Goal: Task Accomplishment & Management: Manage account settings

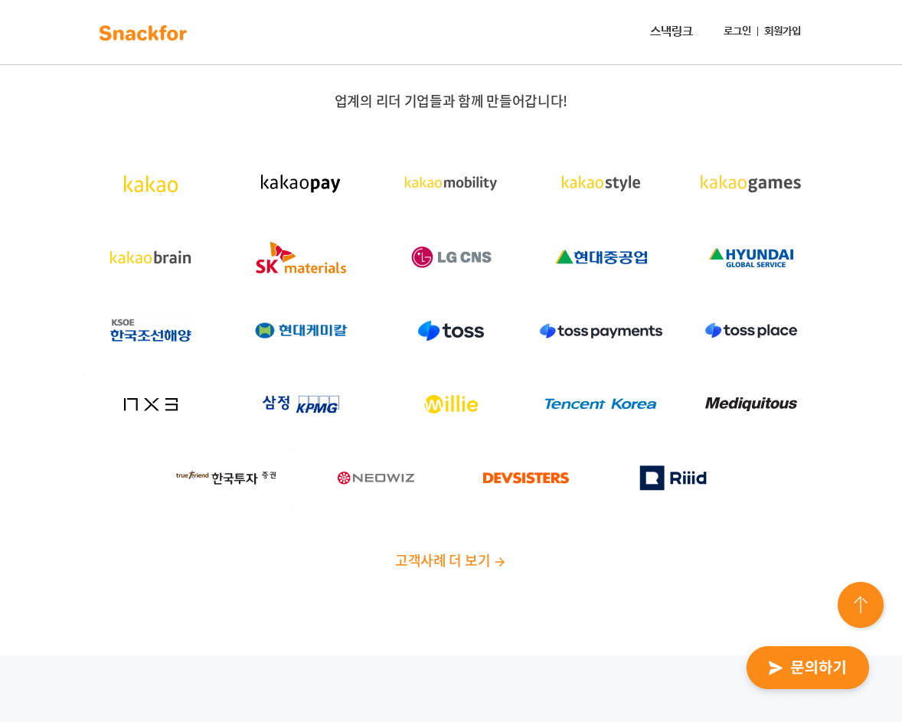
click at [749, 21] on link "로그인" at bounding box center [737, 32] width 40 height 28
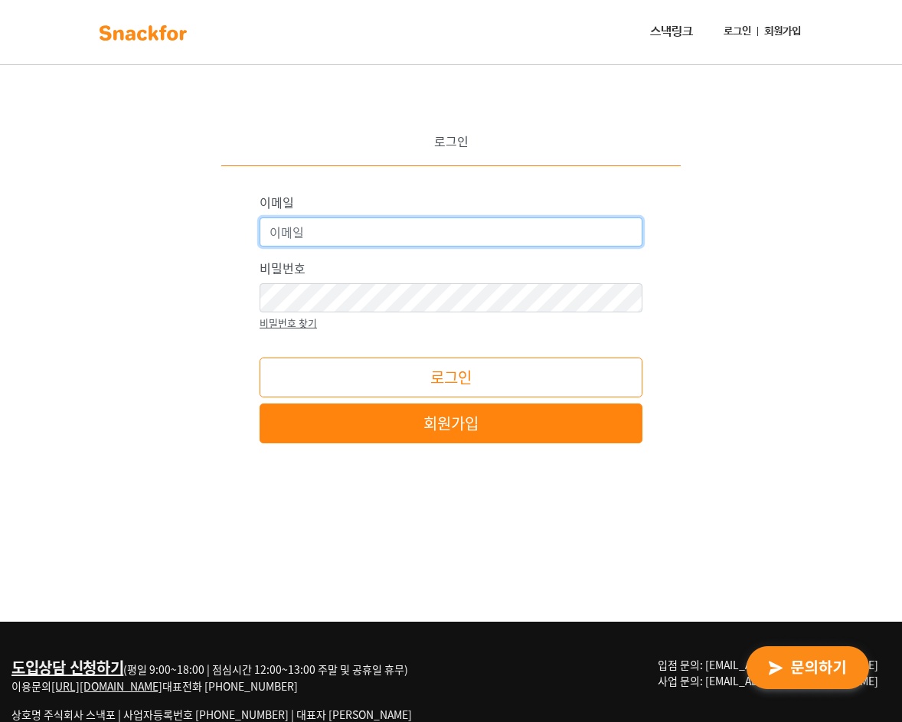
click at [370, 235] on input "이메일" at bounding box center [450, 231] width 383 height 29
type input "cao@studycode.net"
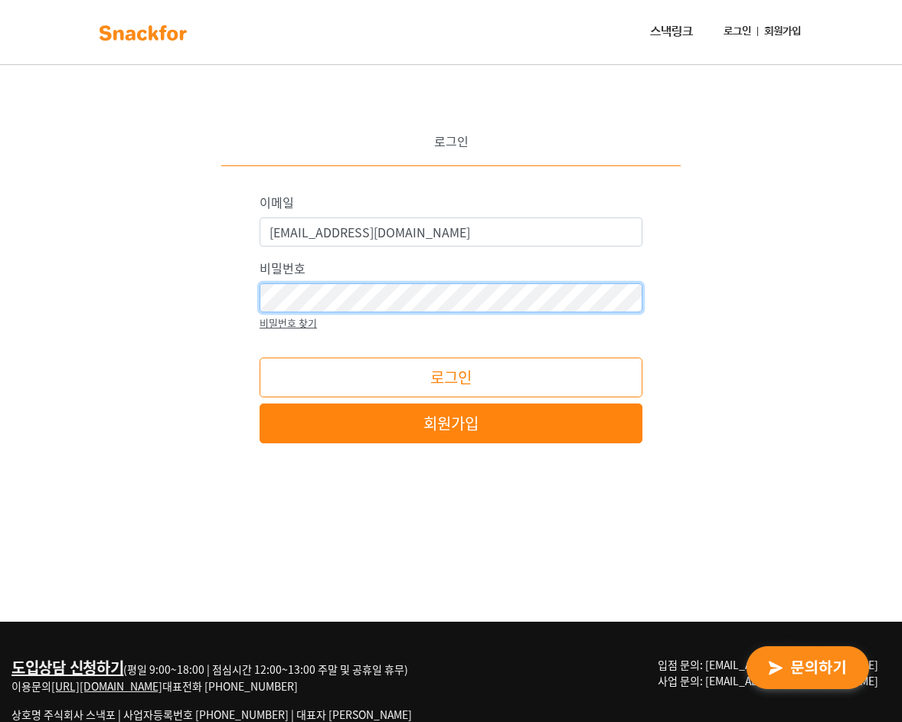
click at [259, 357] on button "로그인" at bounding box center [450, 377] width 383 height 40
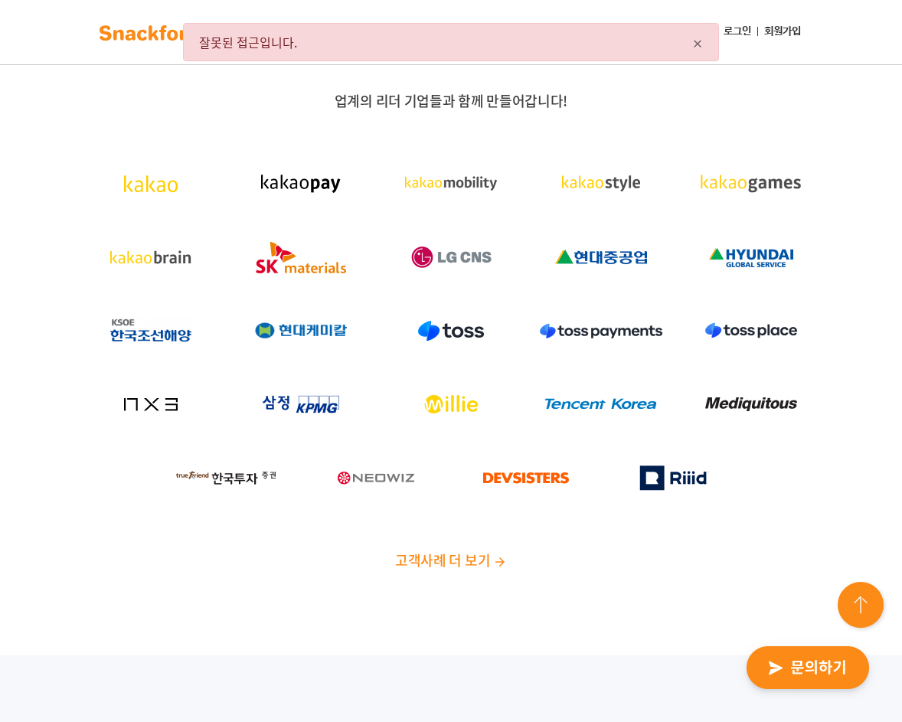
click at [737, 28] on link "로그인" at bounding box center [737, 32] width 40 height 28
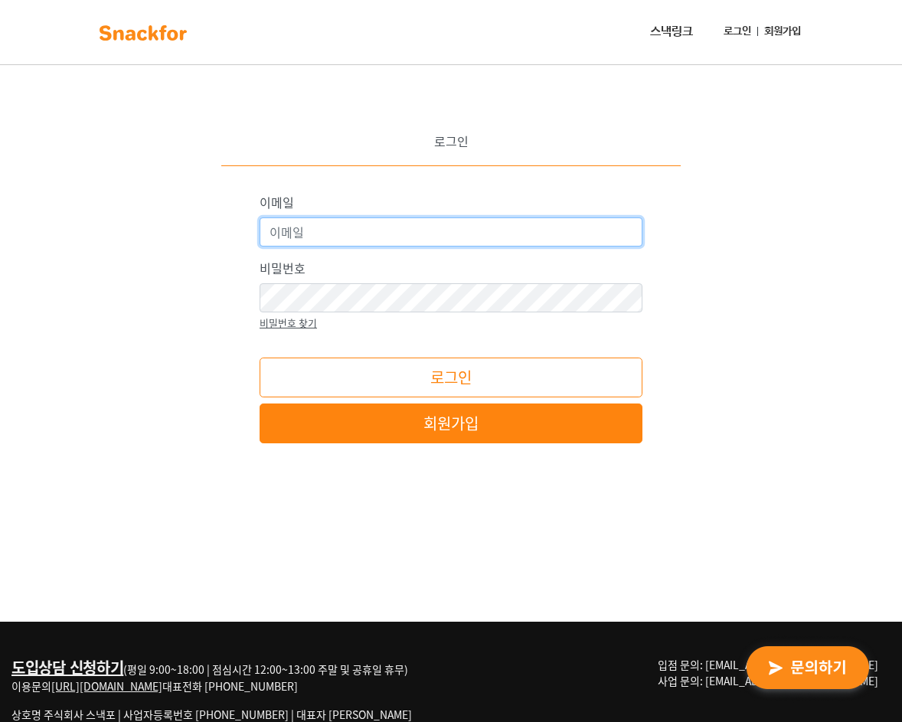
click at [469, 231] on input "이메일" at bounding box center [450, 231] width 383 height 29
type input "cao@studycode.net"
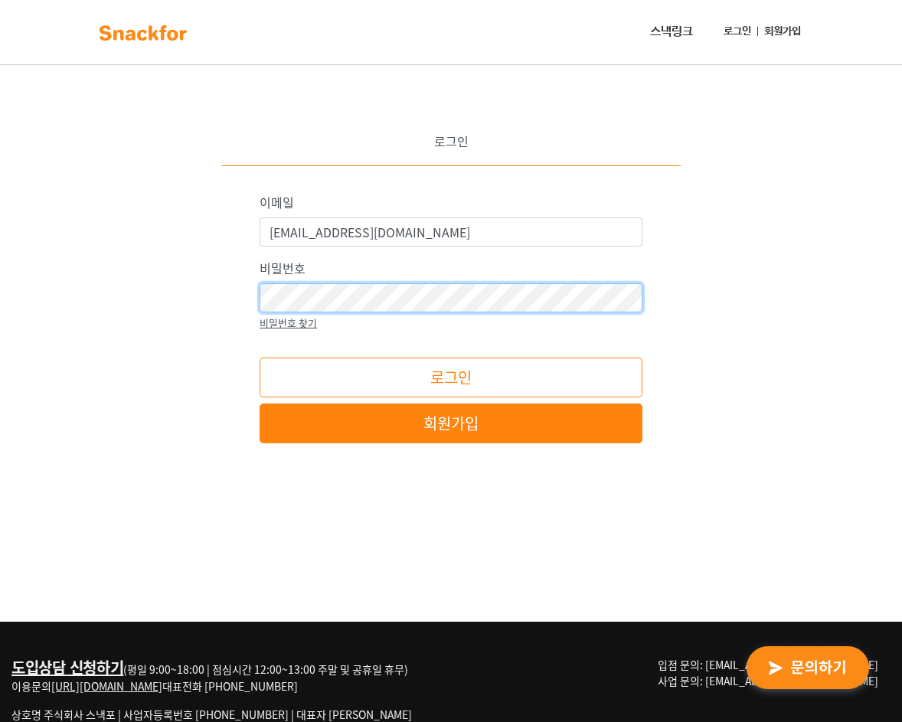
click at [259, 357] on button "로그인" at bounding box center [450, 377] width 383 height 40
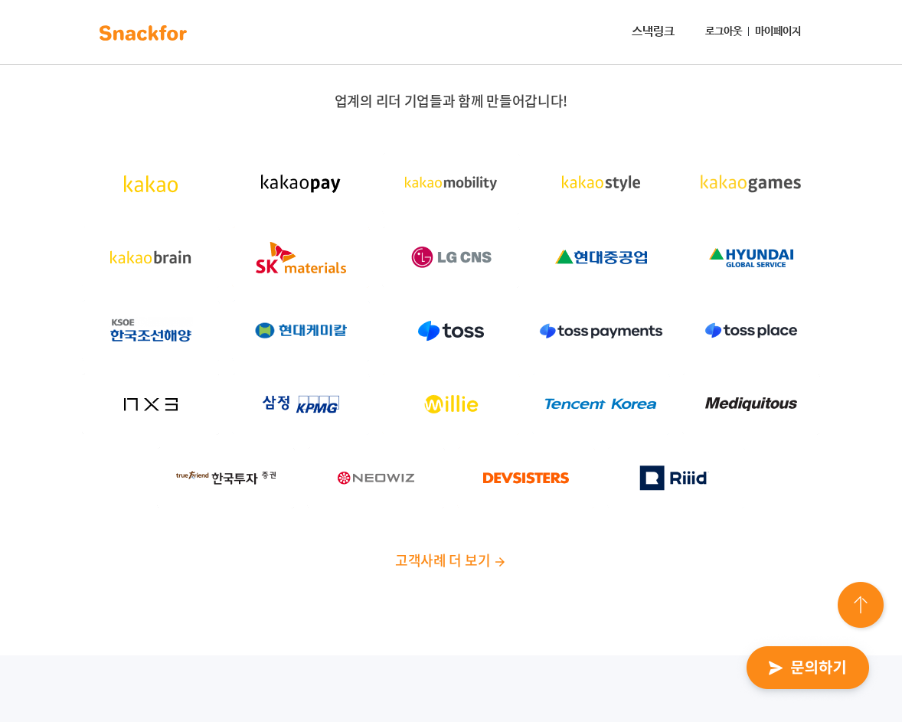
click at [753, 38] on link "마이페이지" at bounding box center [778, 32] width 58 height 28
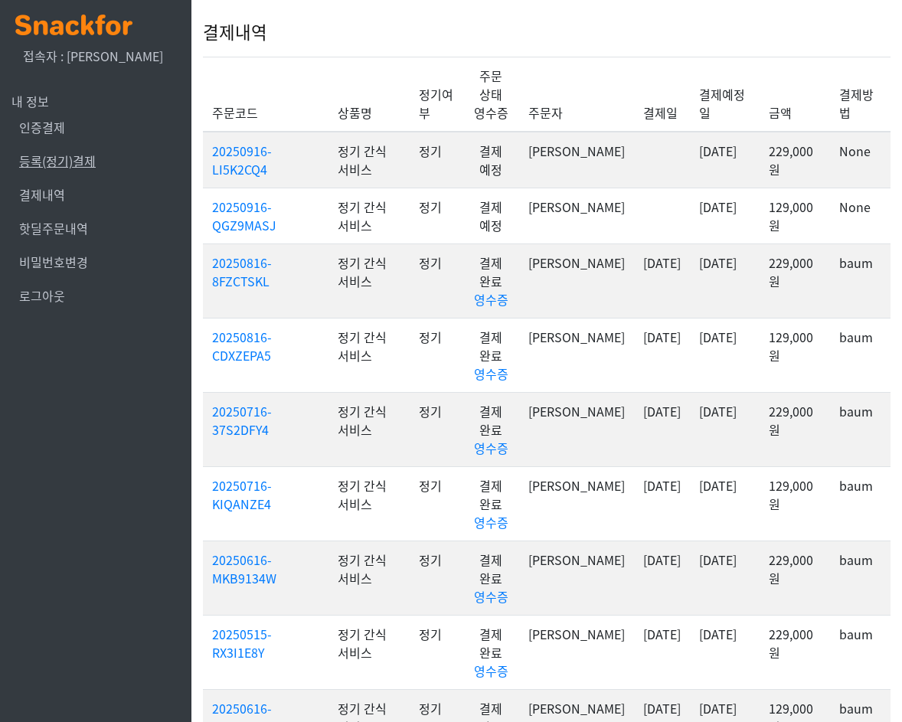
click at [62, 156] on link "등록(정기)결제" at bounding box center [57, 161] width 77 height 18
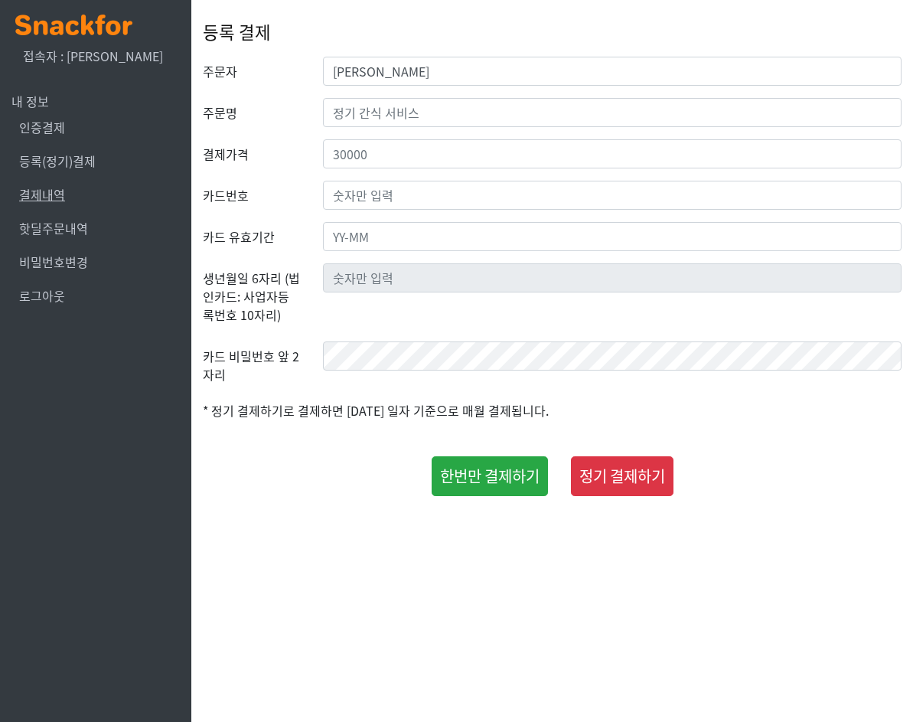
click at [54, 193] on link "결제내역" at bounding box center [42, 194] width 46 height 18
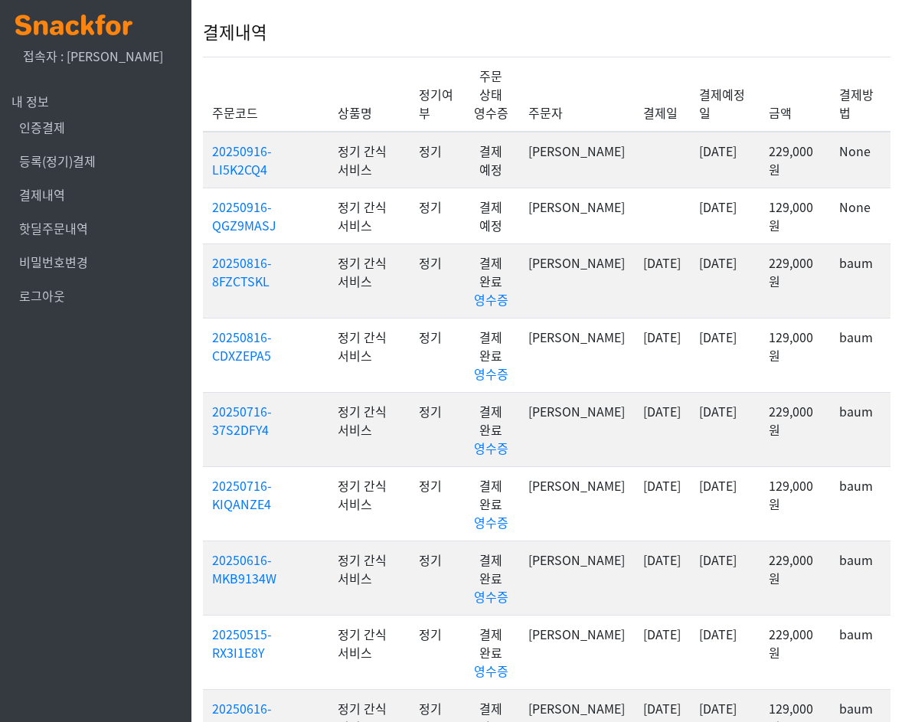
click at [634, 196] on td at bounding box center [662, 216] width 56 height 56
click at [233, 216] on link "20250916-QGZ9MASJ" at bounding box center [244, 215] width 64 height 37
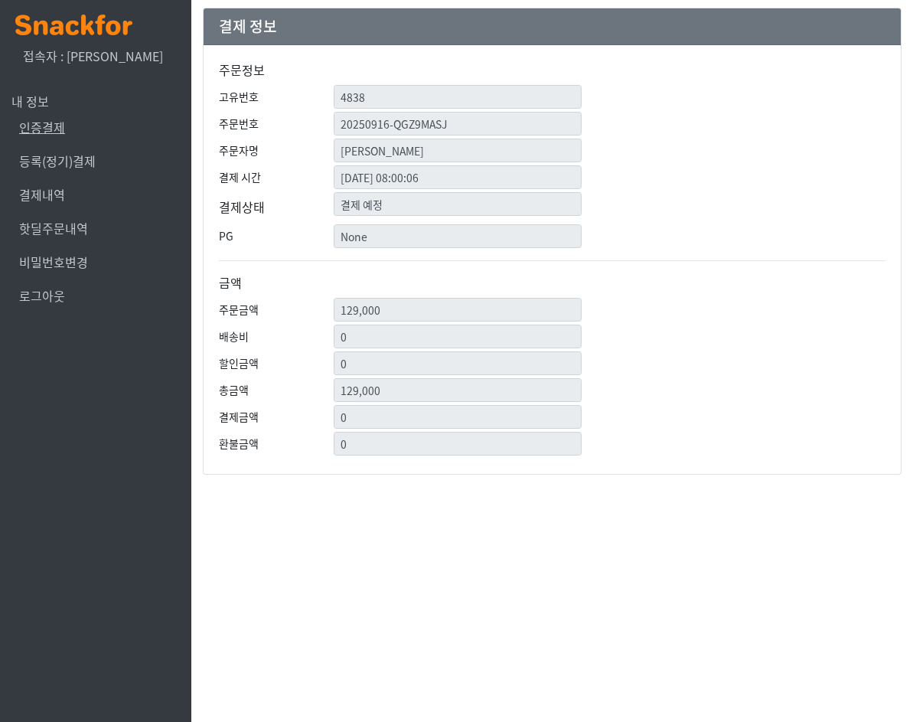
click at [57, 132] on link "인증결제" at bounding box center [42, 127] width 46 height 18
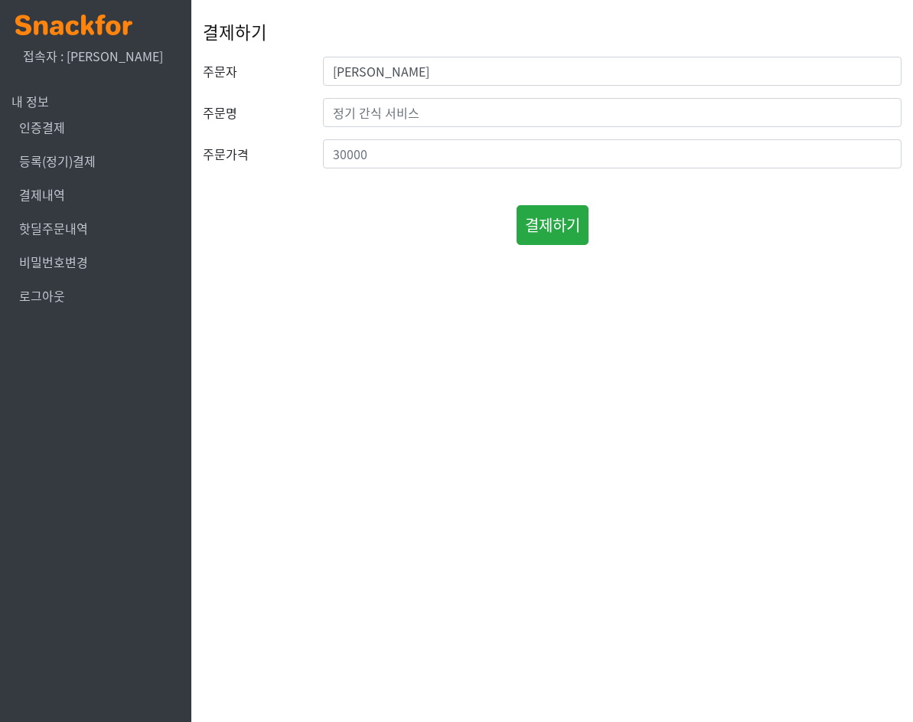
click at [16, 157] on li "등록(정기)결제" at bounding box center [95, 161] width 168 height 34
click at [28, 158] on link "등록(정기)결제" at bounding box center [57, 161] width 77 height 18
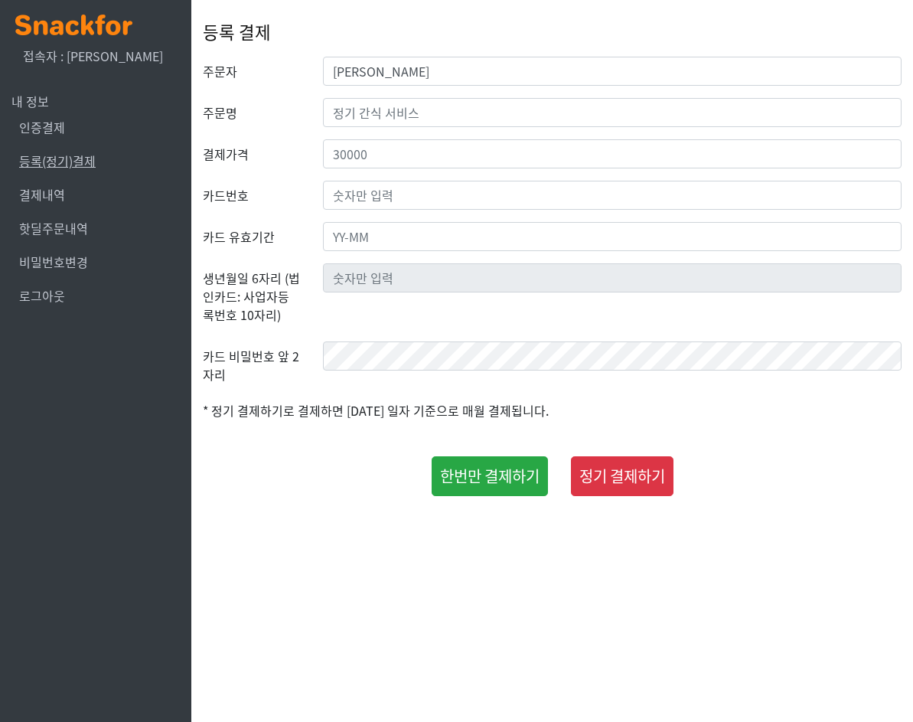
click at [83, 158] on link "등록(정기)결제" at bounding box center [57, 161] width 77 height 18
click at [44, 199] on link "결제내역" at bounding box center [42, 194] width 46 height 18
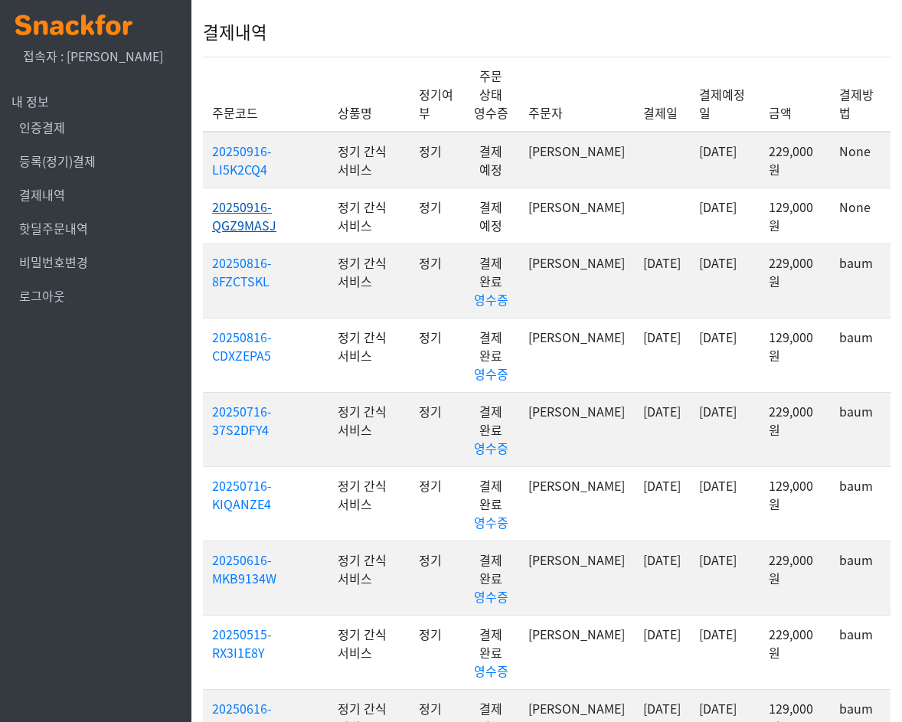
click at [240, 217] on link "20250916-QGZ9MASJ" at bounding box center [244, 215] width 64 height 37
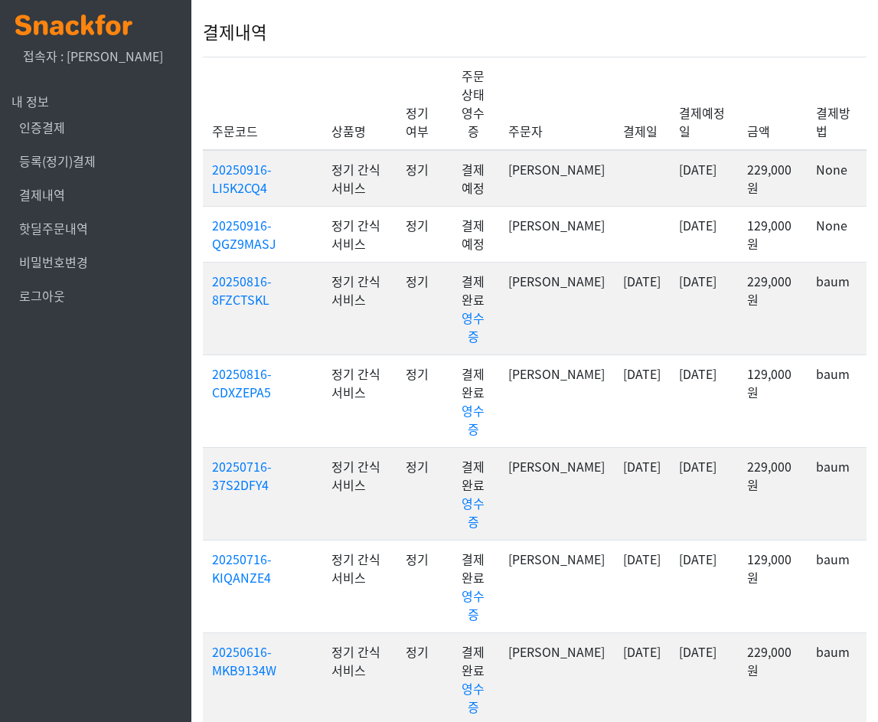
click at [397, 221] on td "정기 간식 서비스" at bounding box center [359, 234] width 74 height 56
drag, startPoint x: 665, startPoint y: 155, endPoint x: 691, endPoint y: 176, distance: 33.2
click at [691, 176] on td "2025-09-16" at bounding box center [703, 178] width 67 height 57
drag, startPoint x: 795, startPoint y: 191, endPoint x: 818, endPoint y: 206, distance: 27.2
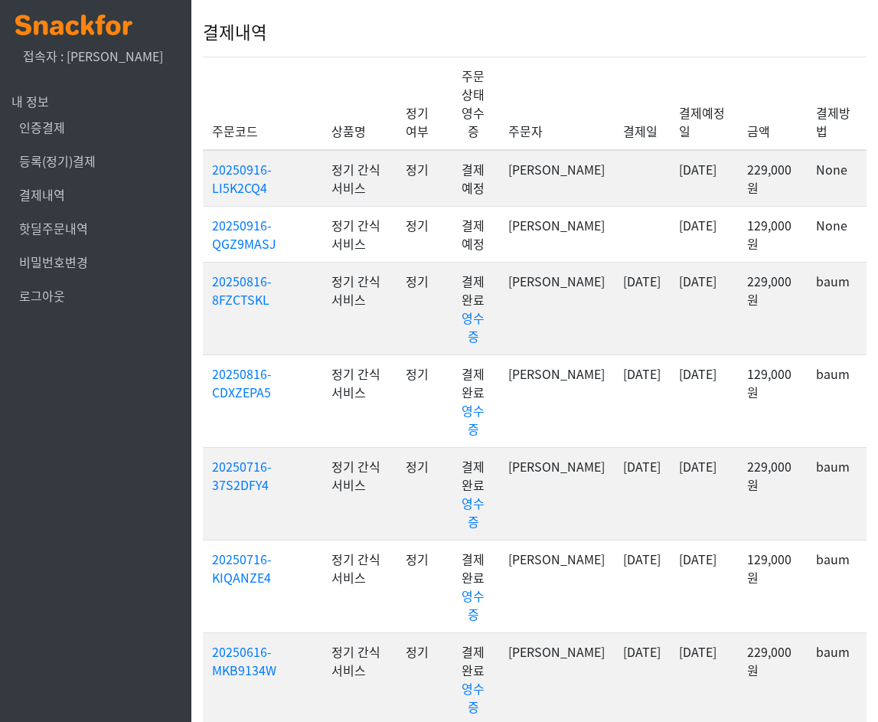
click at [795, 206] on td "129,000원" at bounding box center [773, 234] width 70 height 56
click at [832, 212] on td "None" at bounding box center [837, 234] width 60 height 56
click at [844, 211] on td "None" at bounding box center [837, 234] width 60 height 56
click at [68, 225] on link "핫딜주문내역" at bounding box center [53, 228] width 69 height 18
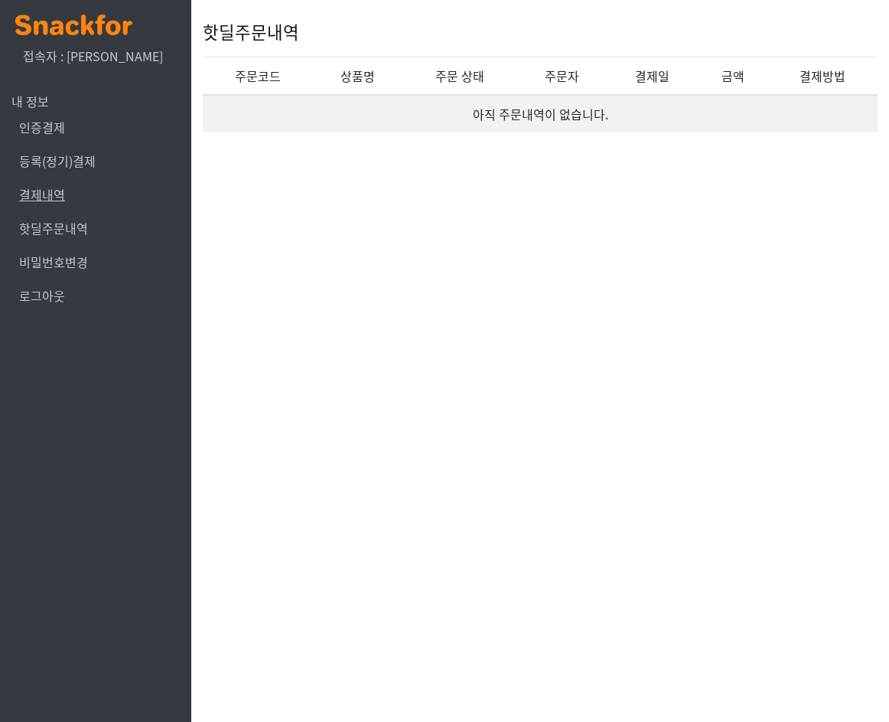
click at [61, 185] on link "결제내역" at bounding box center [42, 194] width 46 height 18
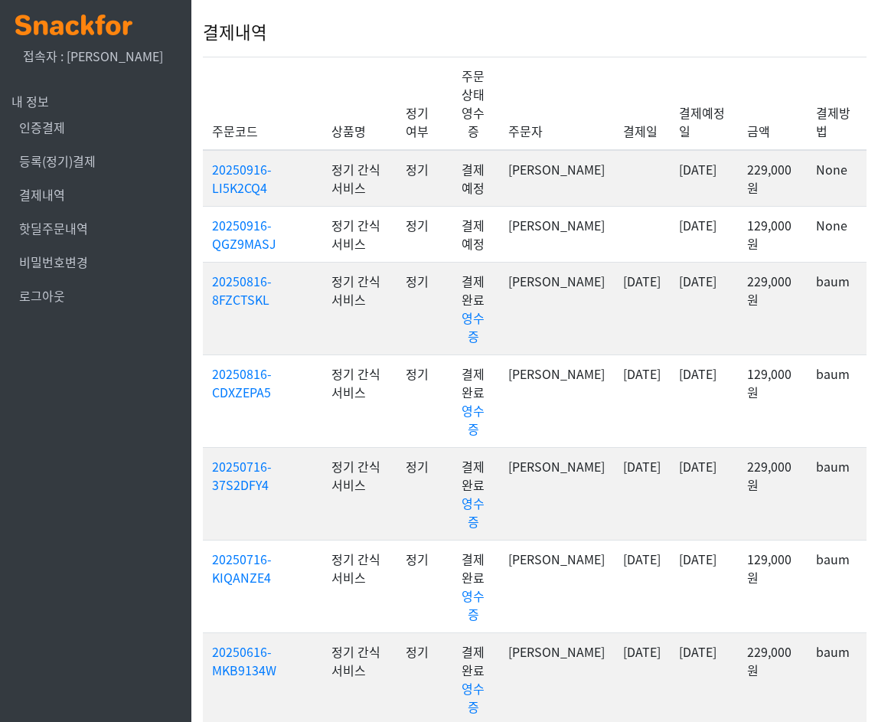
click at [64, 149] on li "등록(정기)결제" at bounding box center [95, 161] width 168 height 34
click at [64, 161] on link "등록(정기)결제" at bounding box center [57, 161] width 77 height 18
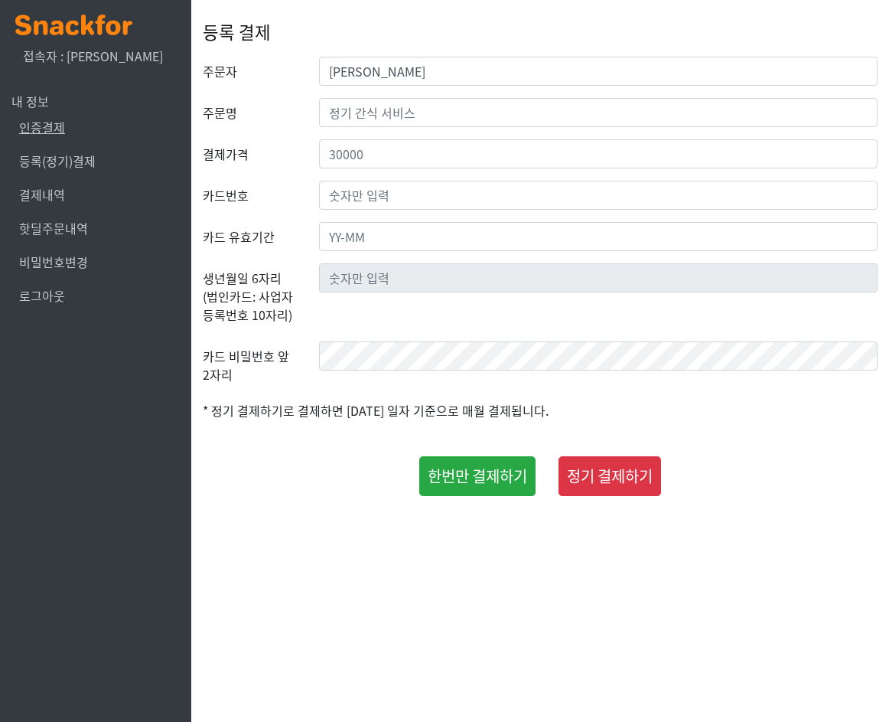
click at [63, 132] on link "인증결제" at bounding box center [42, 127] width 46 height 18
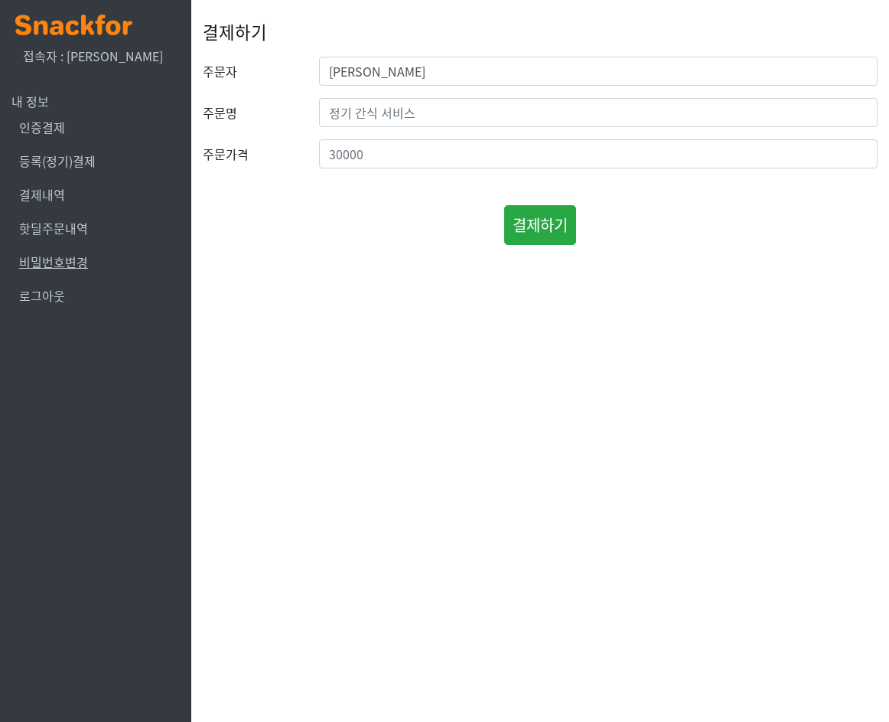
click at [70, 266] on link "비밀번호변경" at bounding box center [53, 262] width 69 height 18
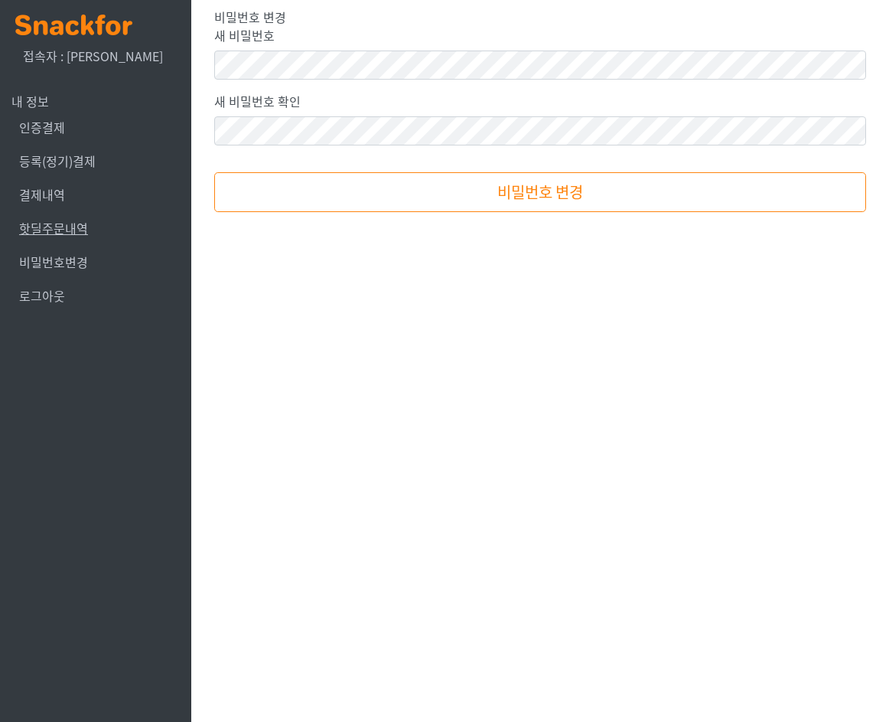
click at [72, 237] on link "핫딜주문내역" at bounding box center [53, 228] width 69 height 18
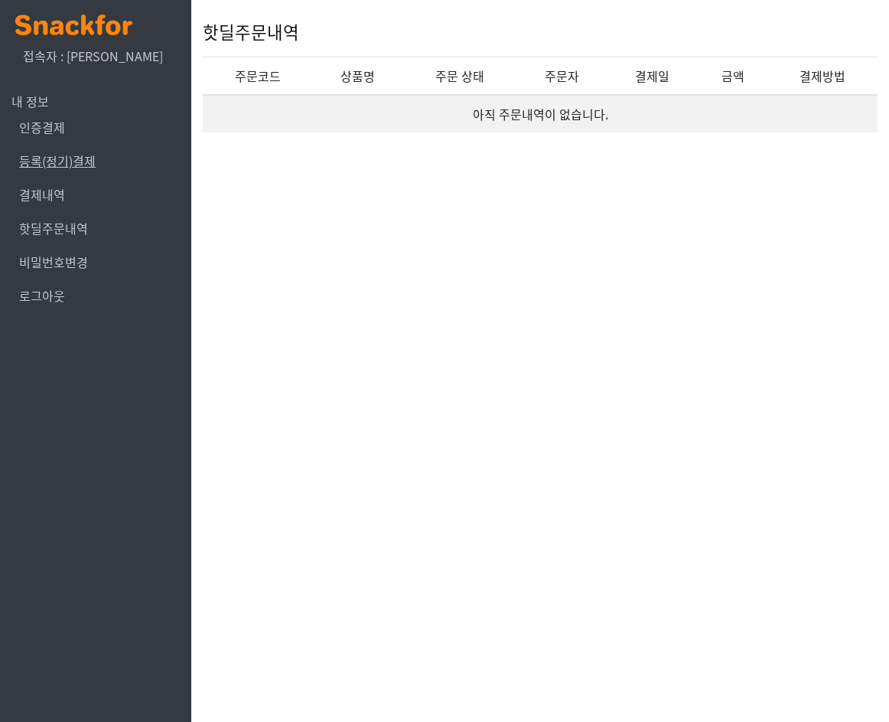
click at [67, 152] on link "등록(정기)결제" at bounding box center [57, 161] width 77 height 18
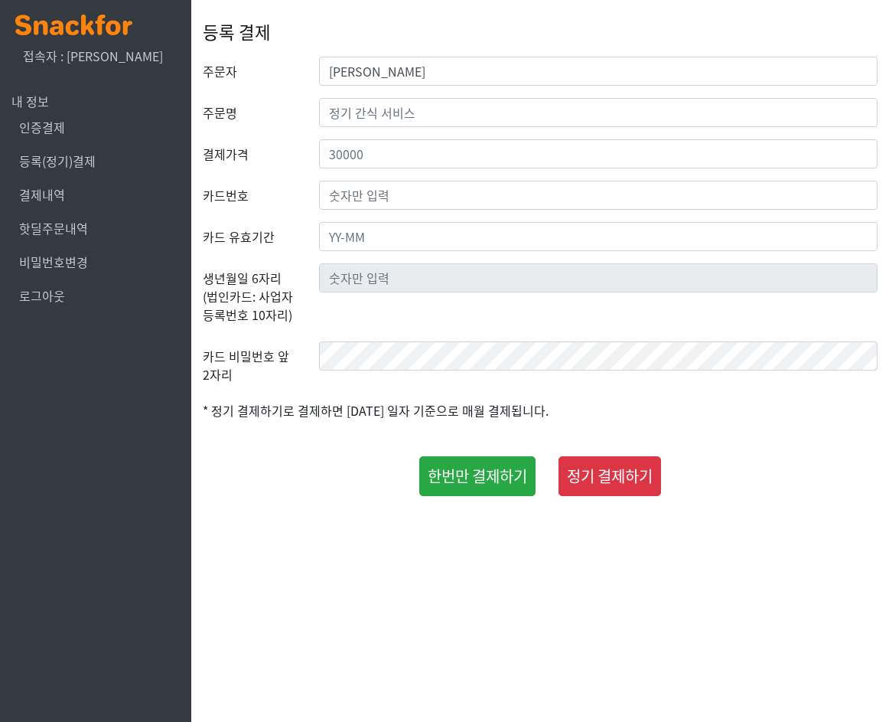
click at [51, 206] on li "결제내역" at bounding box center [95, 195] width 168 height 34
click at [51, 200] on link "결제내역" at bounding box center [42, 194] width 46 height 18
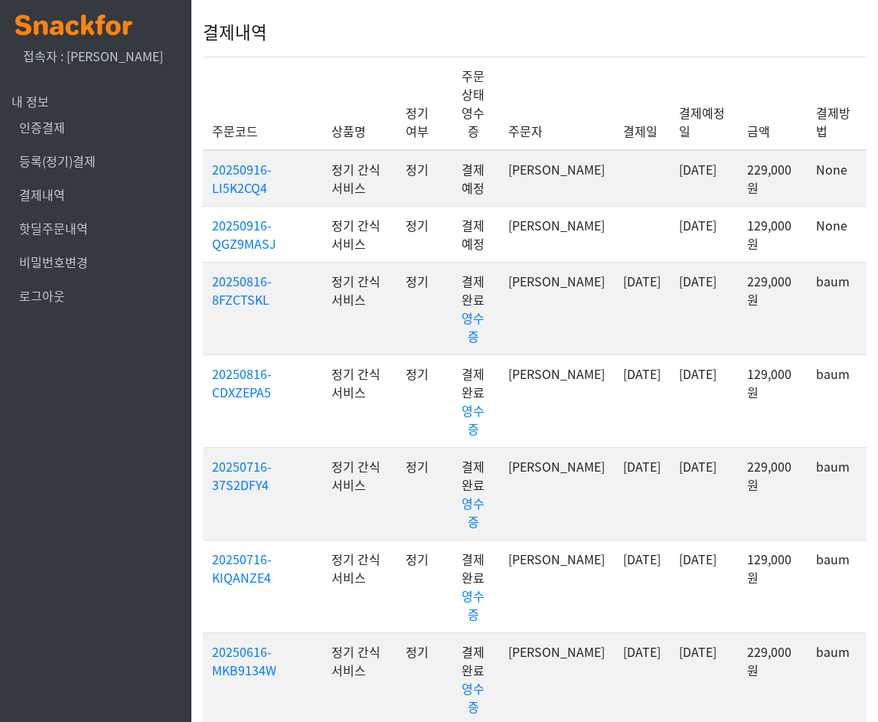
click at [821, 211] on td "None" at bounding box center [837, 234] width 60 height 56
